Goal: Find specific page/section: Find specific page/section

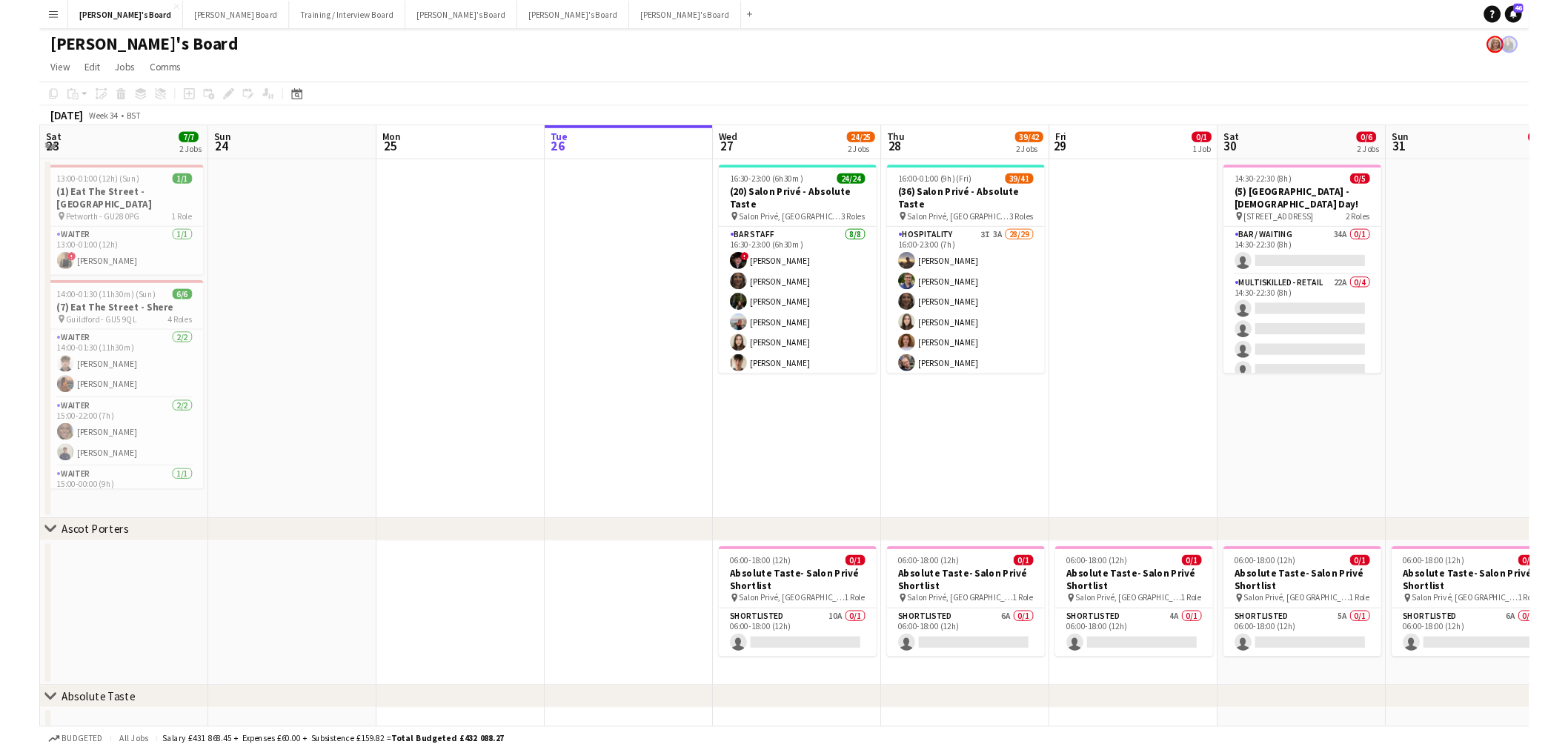
scroll to position [0, 353]
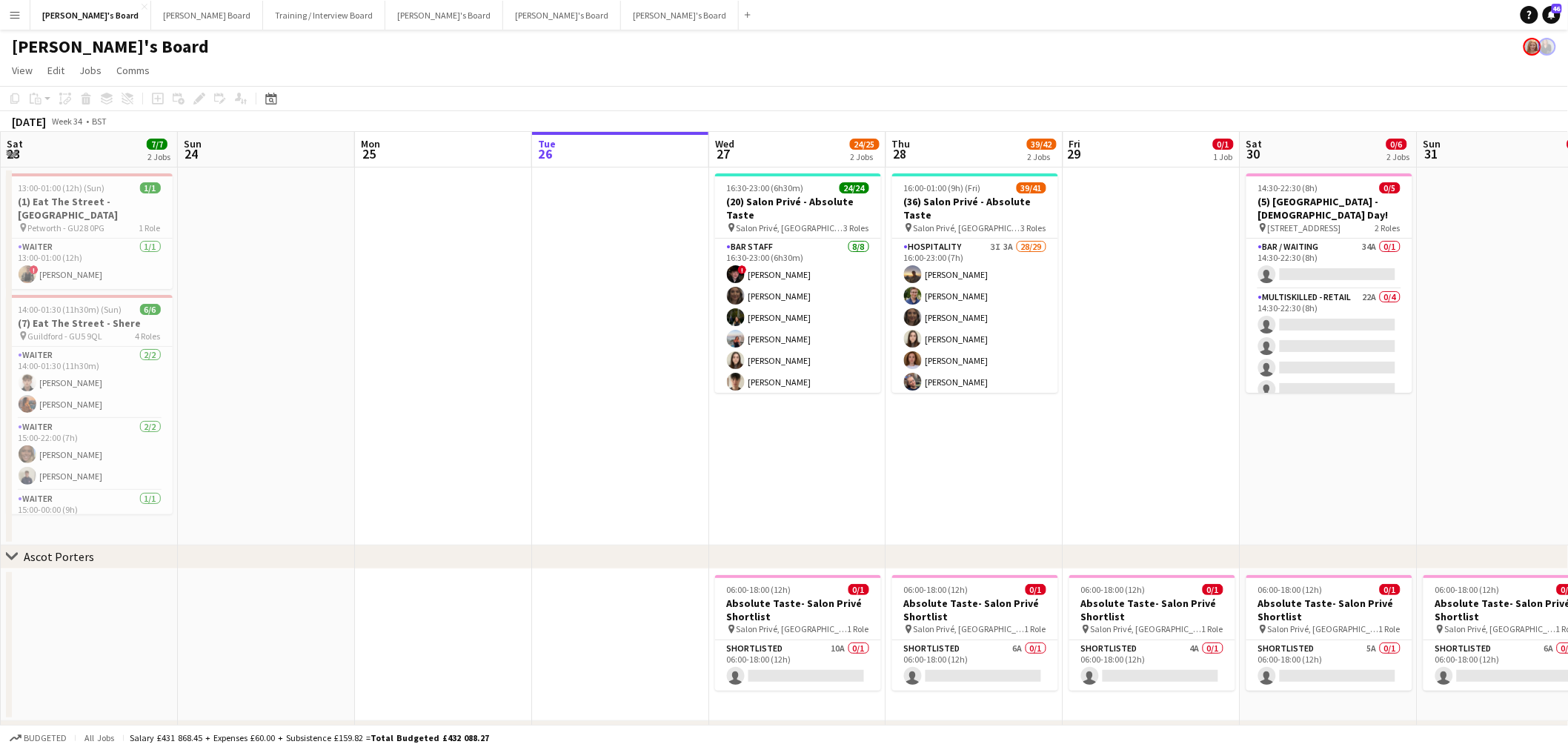
click at [358, 369] on app-calendar-viewport "Thu 21 3/3 2 Jobs Fri 22 1/1 1 Job Sat 23 7/7 2 Jobs Sun 24 Mon 25 Tue 26 Wed 2…" at bounding box center [784, 529] width 1568 height 794
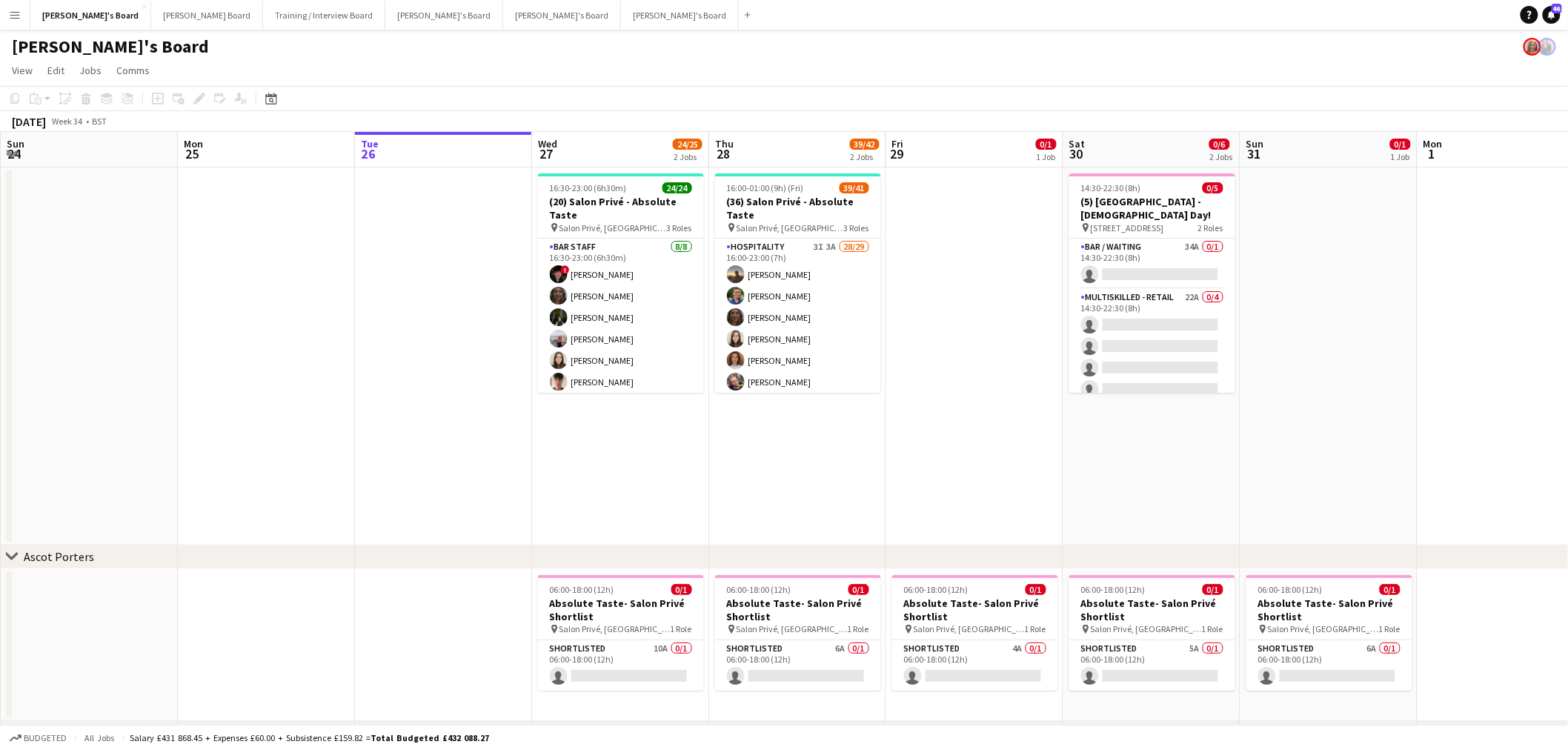
scroll to position [0, 457]
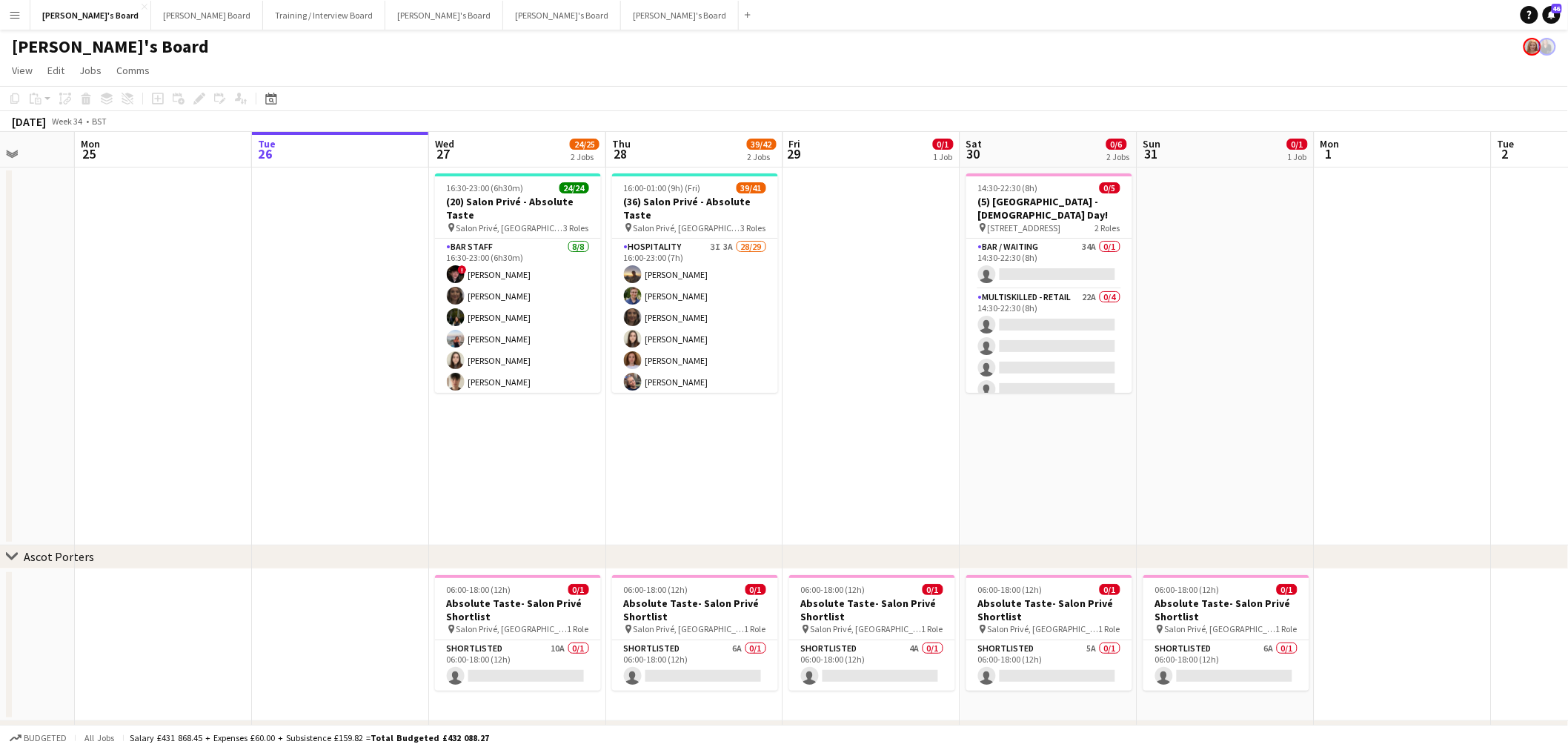
drag, startPoint x: 358, startPoint y: 353, endPoint x: 1087, endPoint y: 503, distance: 744.3
click at [1040, 452] on app-calendar-viewport "Fri 22 1/1 1 Job Sat 23 7/7 2 Jobs Sun 24 Mon 25 Tue 26 Wed 27 24/25 2 Jobs Thu…" at bounding box center [784, 529] width 1568 height 794
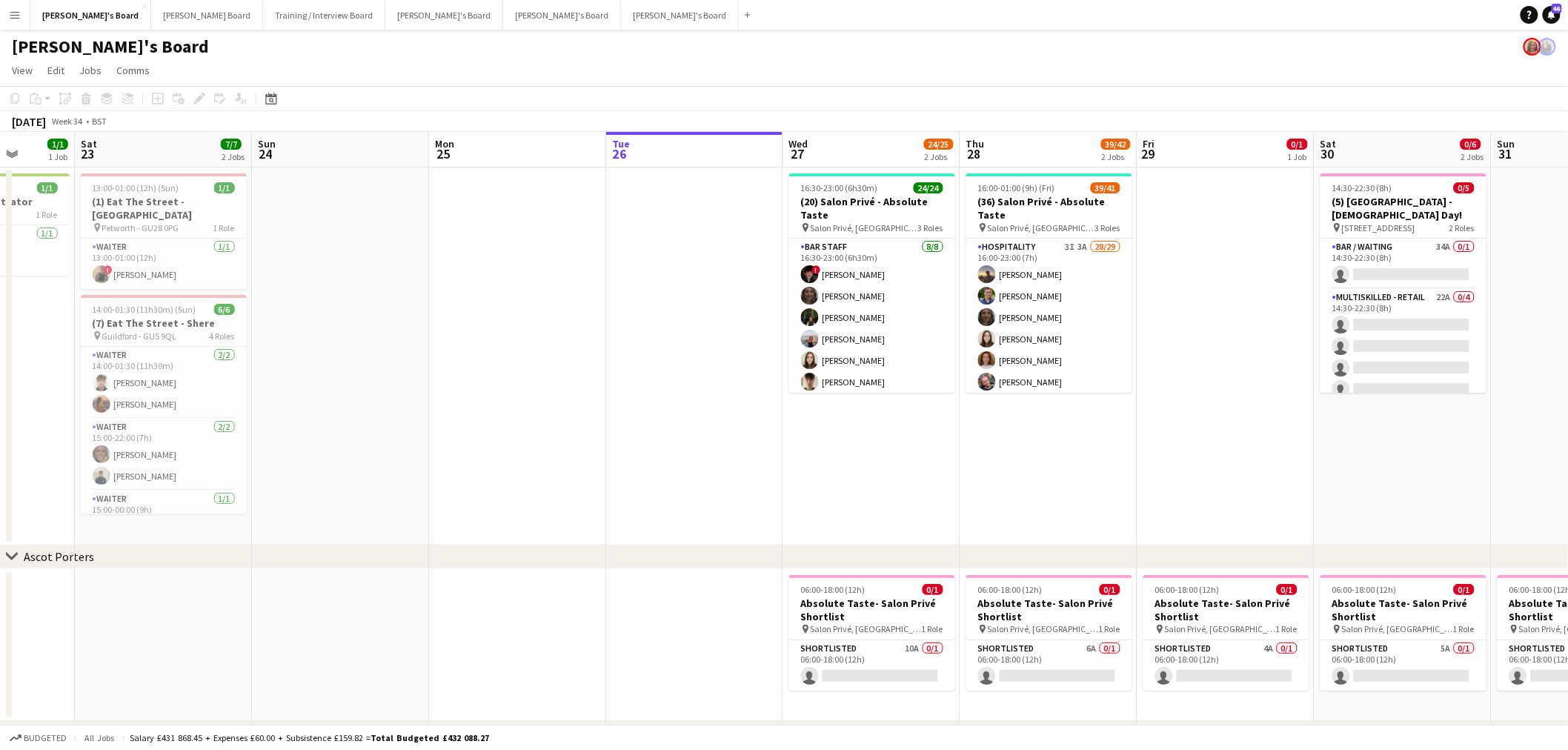
scroll to position [0, 359]
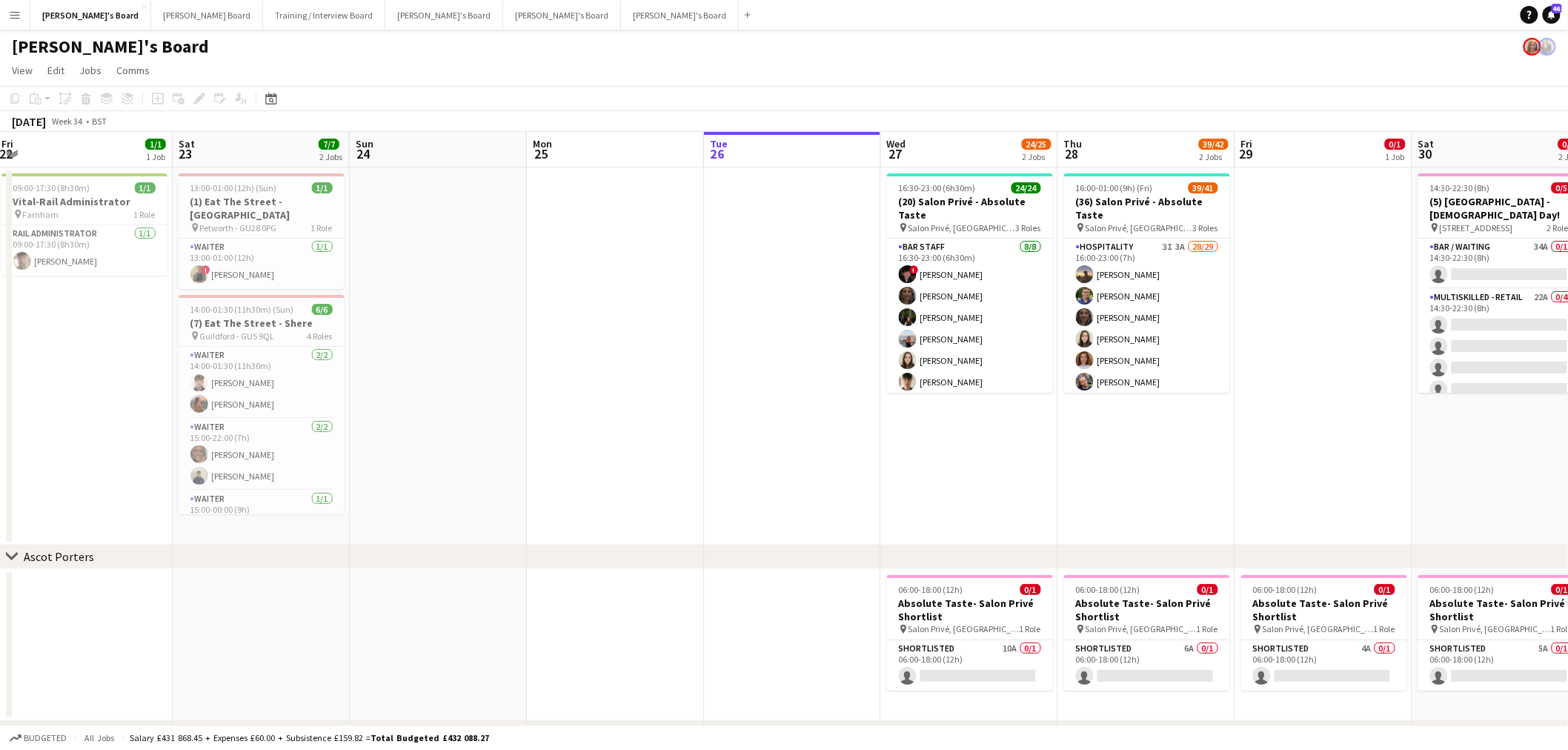
drag, startPoint x: 854, startPoint y: 411, endPoint x: 1030, endPoint y: 420, distance: 176.2
click at [1040, 423] on app-calendar-viewport "Wed 20 Thu 21 3/3 2 Jobs Fri 22 1/1 1 Job Sat 23 7/7 2 Jobs Sun 24 Mon 25 Tue 2…" at bounding box center [784, 529] width 1568 height 794
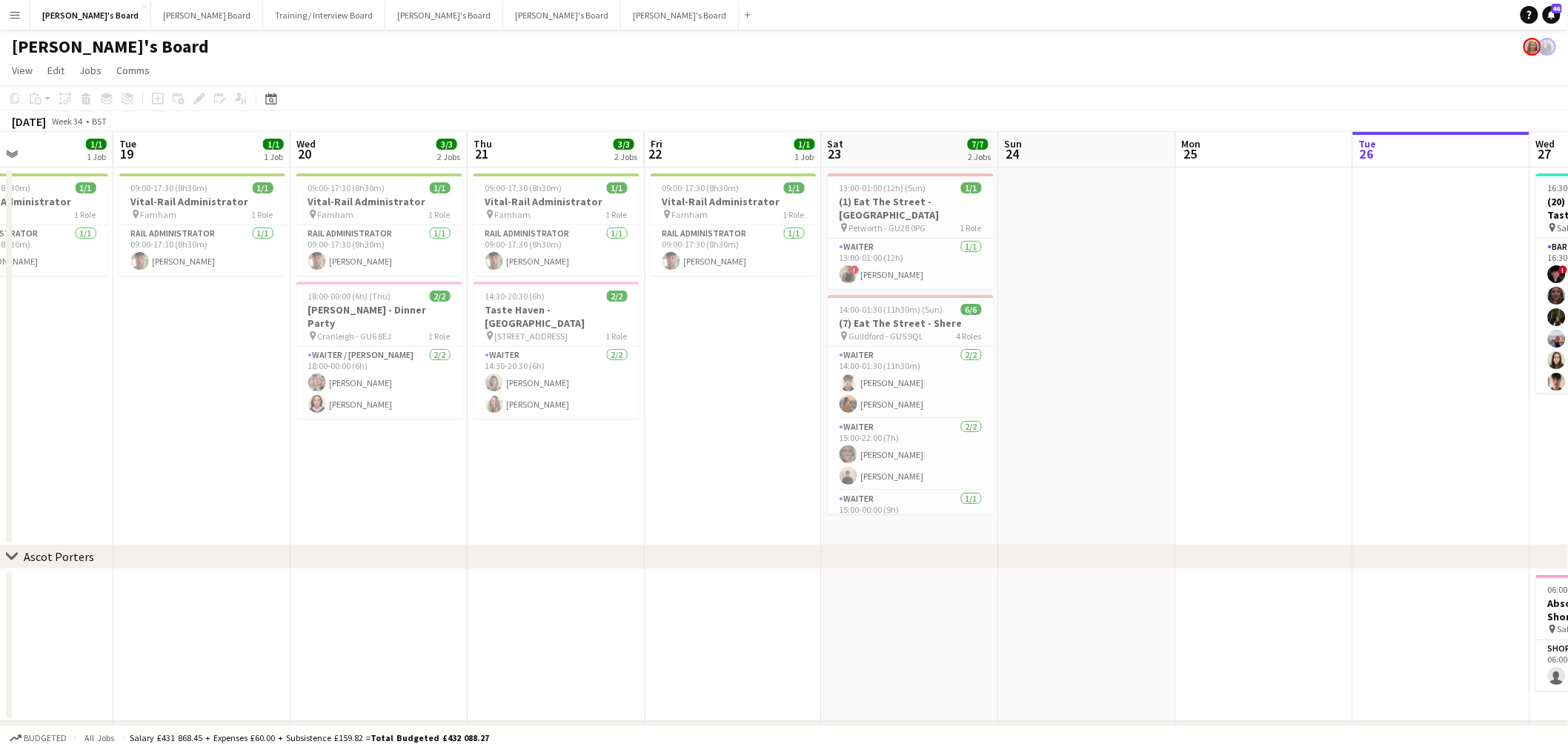
drag, startPoint x: 555, startPoint y: 332, endPoint x: 742, endPoint y: 358, distance: 188.8
click at [742, 358] on app-calendar-viewport "Sat 16 Sun 17 Mon 18 1/1 1 Job Tue 19 1/1 1 Job Wed 20 3/3 2 Jobs Thu 21 3/3 2 …" at bounding box center [784, 529] width 1568 height 794
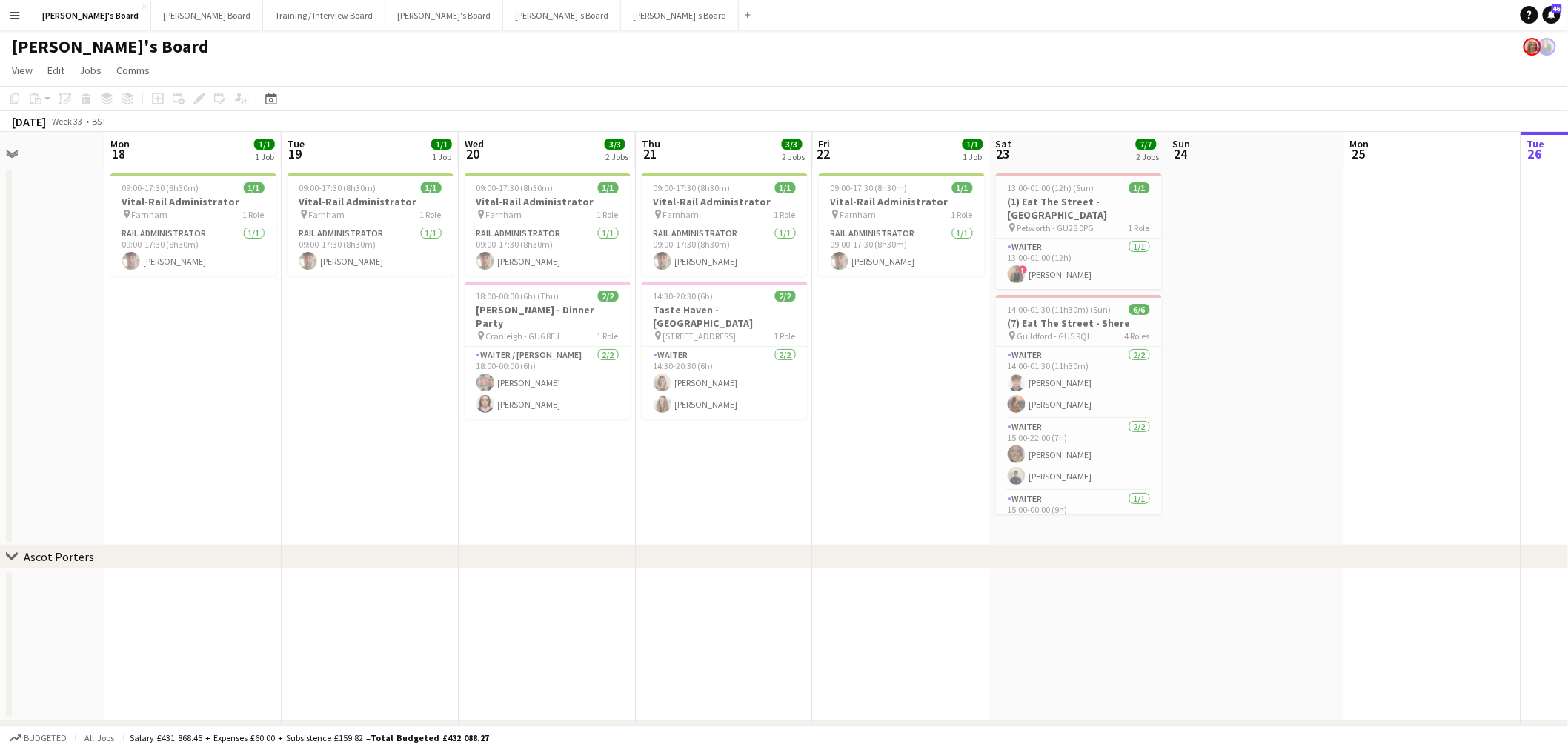
drag, startPoint x: 580, startPoint y: 469, endPoint x: 694, endPoint y: 476, distance: 114.2
click at [694, 452] on app-calendar-viewport "Fri 15 Sat 16 3/3 1 Job Sun 17 Mon 18 1/1 1 Job Tue 19 1/1 1 Job Wed 20 3/3 2 J…" at bounding box center [784, 529] width 1568 height 794
